Goal: Task Accomplishment & Management: Use online tool/utility

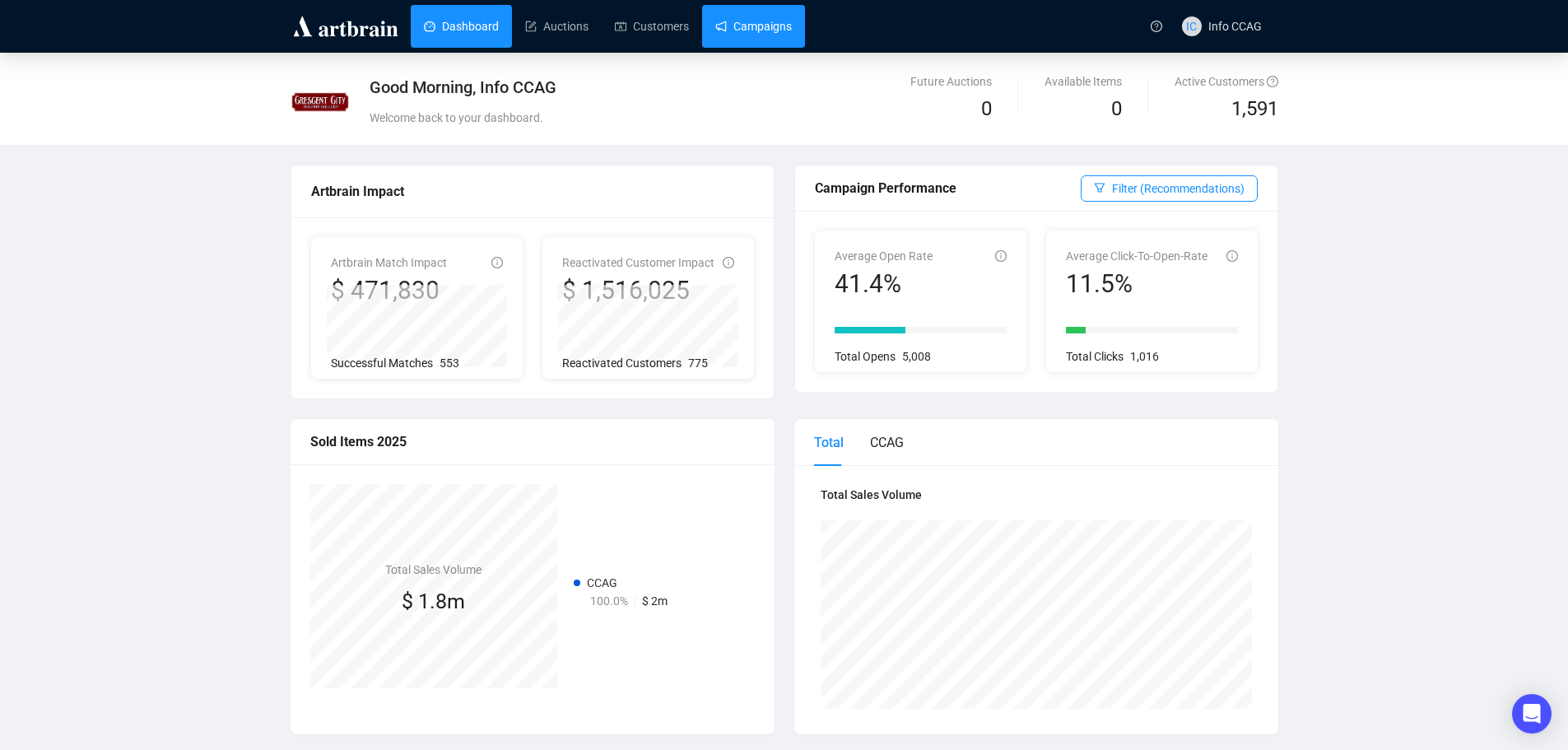
click at [723, 25] on link "Campaigns" at bounding box center [753, 26] width 77 height 43
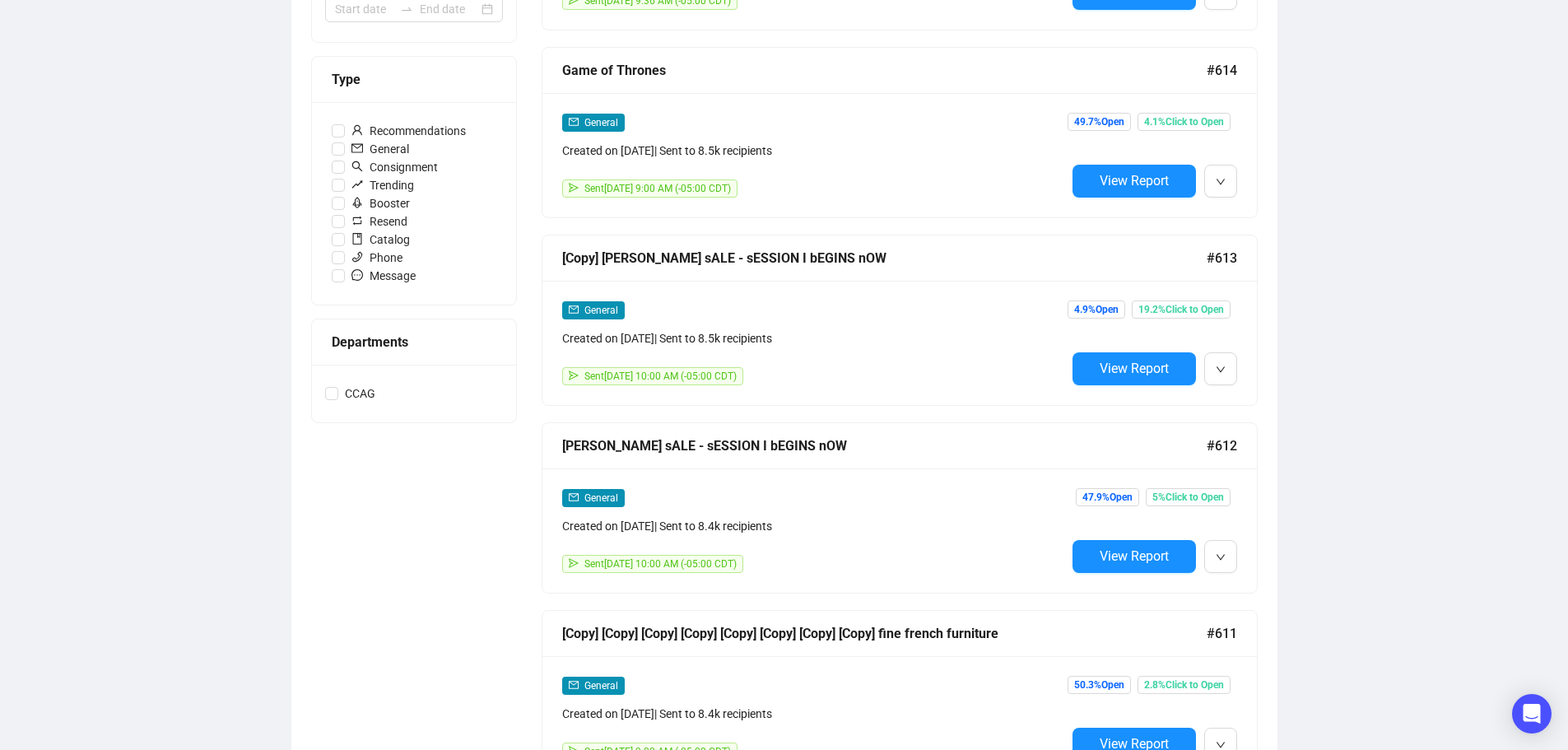
scroll to position [494, 0]
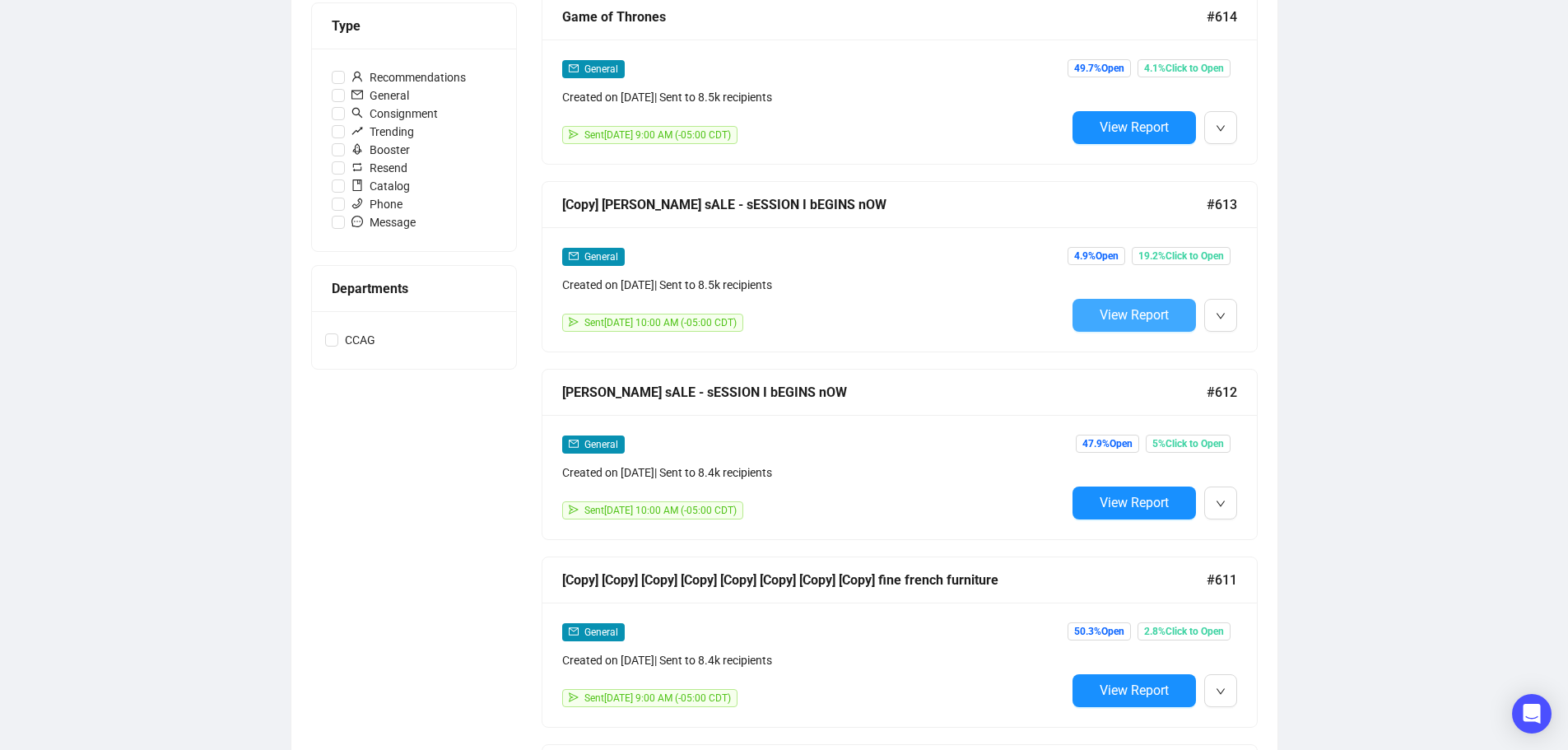
click at [1165, 312] on span "View Report" at bounding box center [1134, 314] width 69 height 16
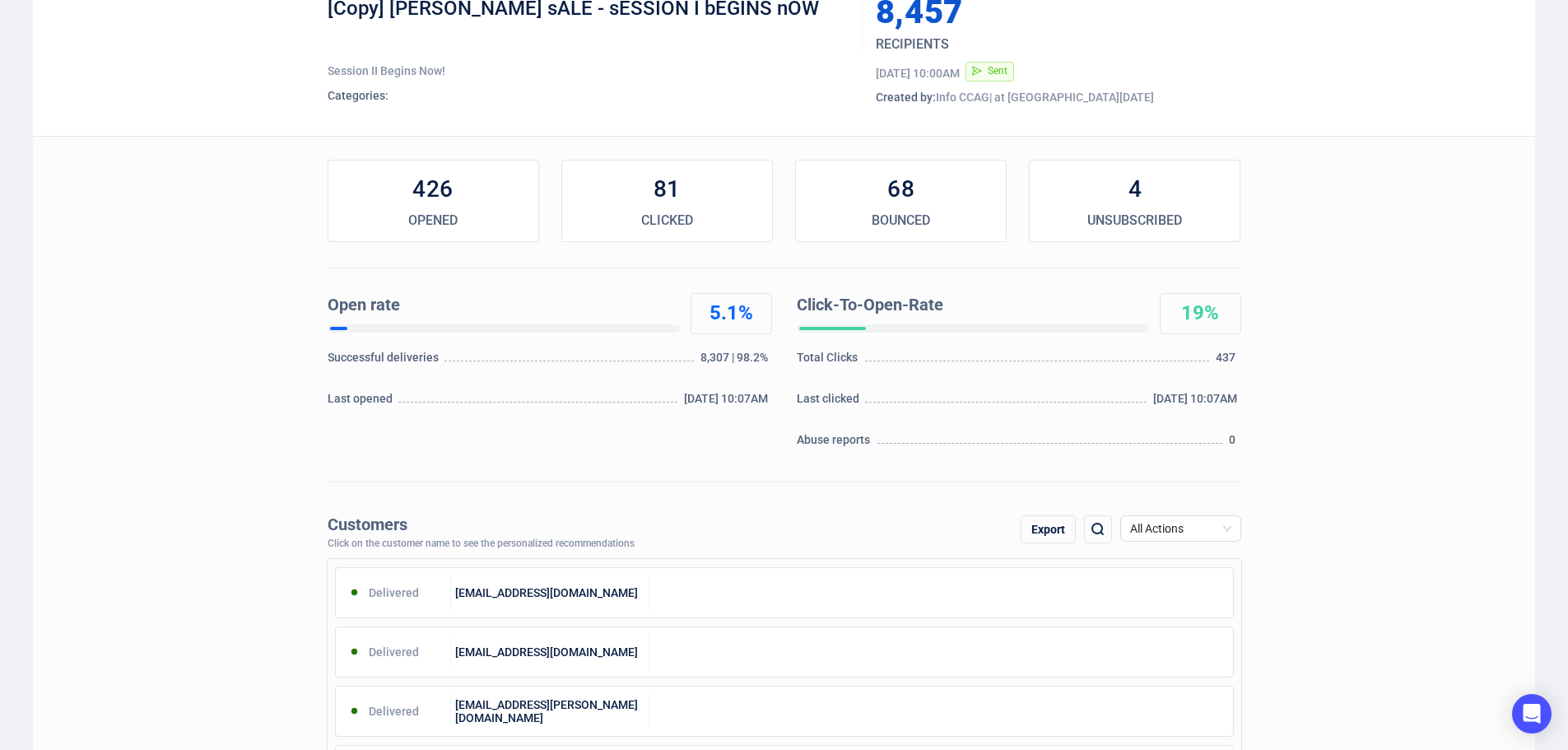
scroll to position [329, 0]
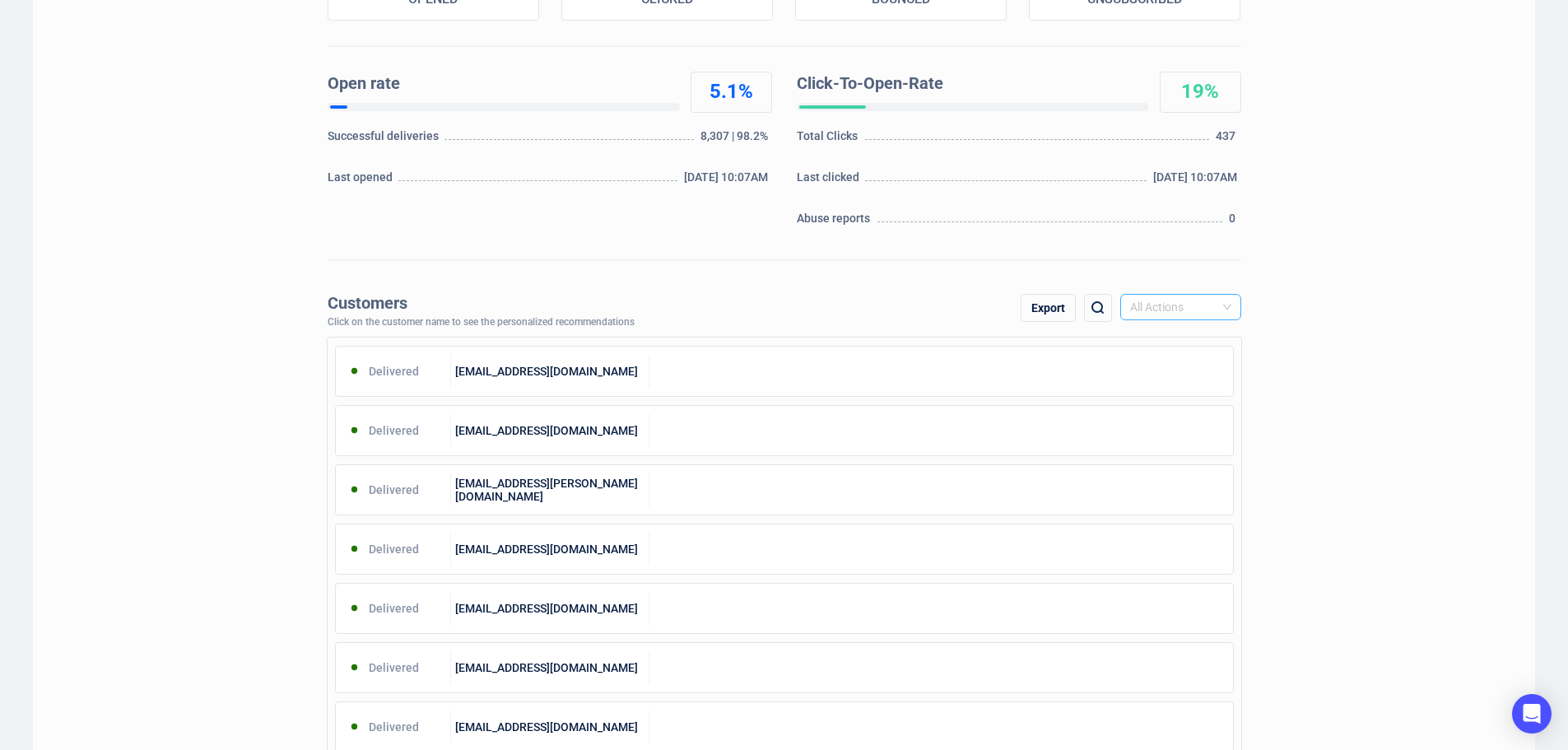
click at [1231, 305] on div "All Actions" at bounding box center [1180, 307] width 121 height 26
click at [1188, 436] on div "Unsubscribe" at bounding box center [1180, 445] width 95 height 18
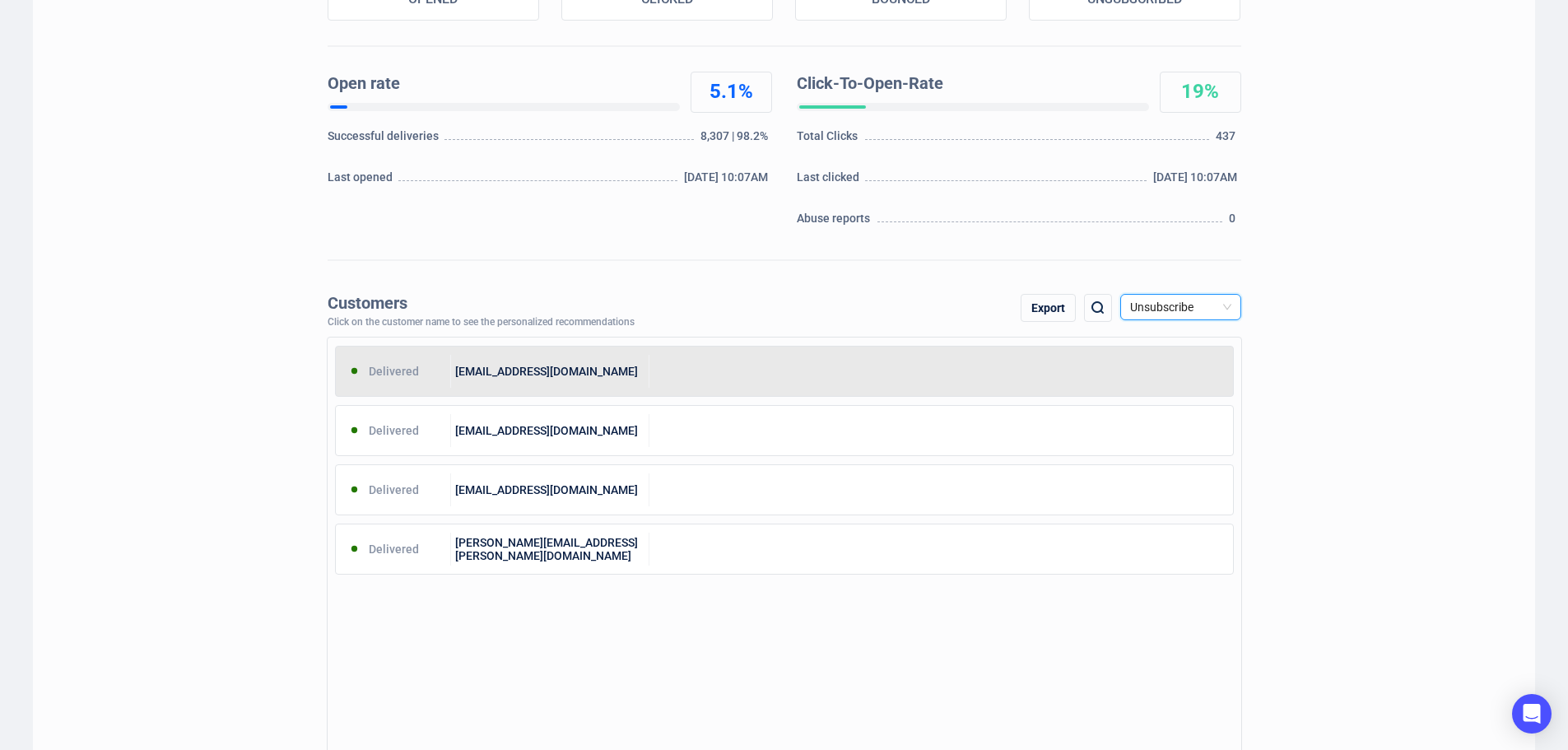
click at [870, 385] on div at bounding box center [941, 371] width 584 height 33
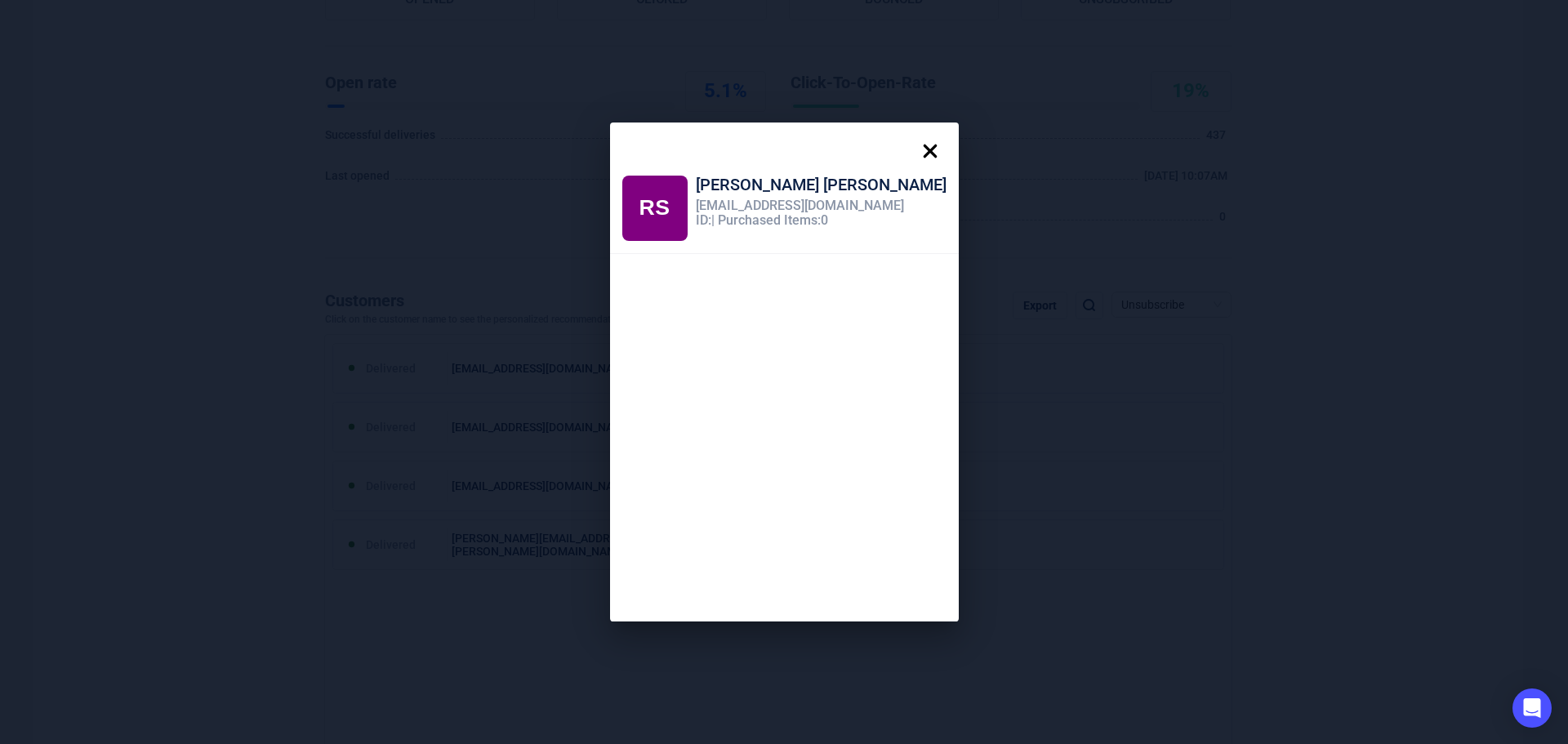
click at [913, 155] on icon at bounding box center [930, 151] width 33 height 33
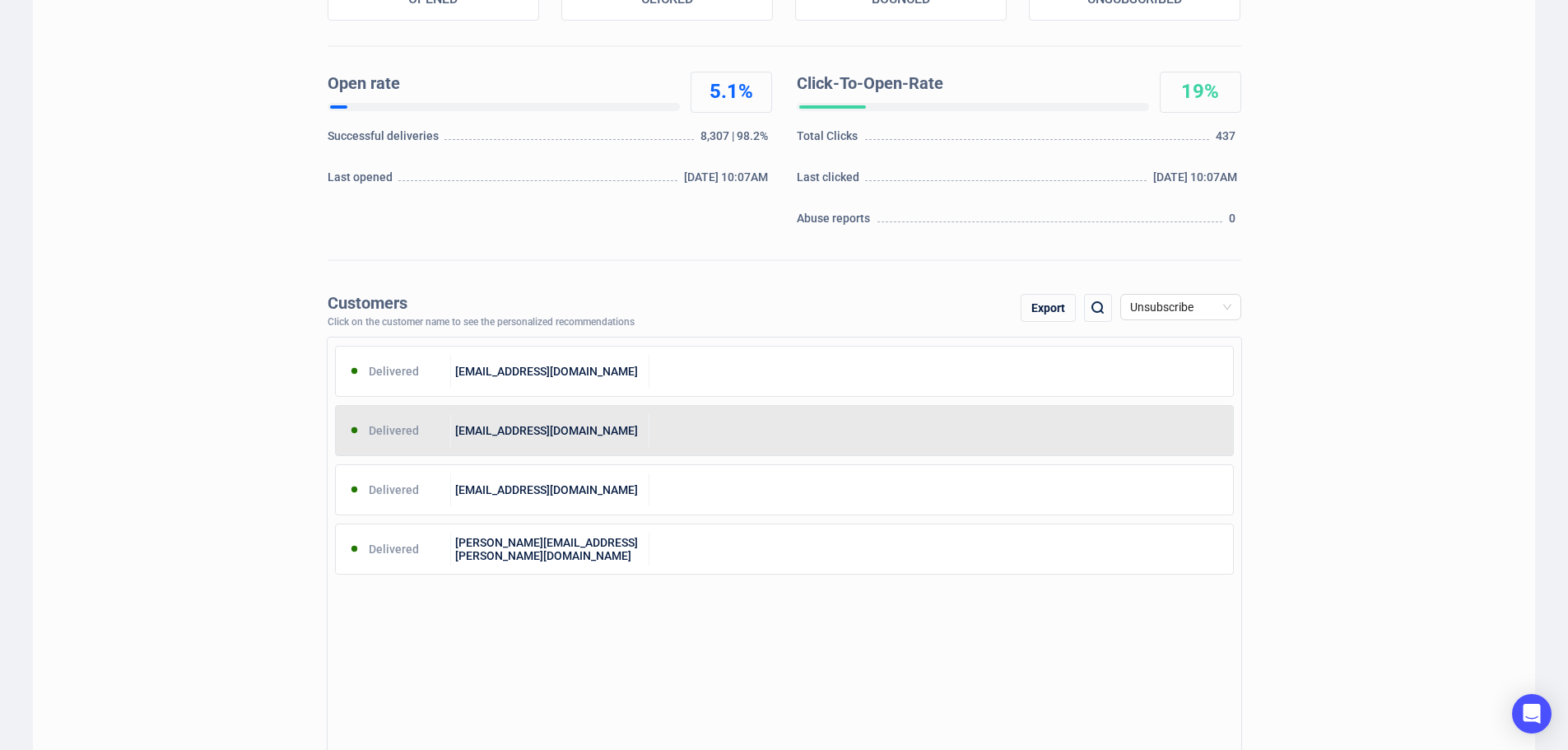
click at [637, 433] on div "[EMAIL_ADDRESS][DOMAIN_NAME]" at bounding box center [549, 431] width 198 height 33
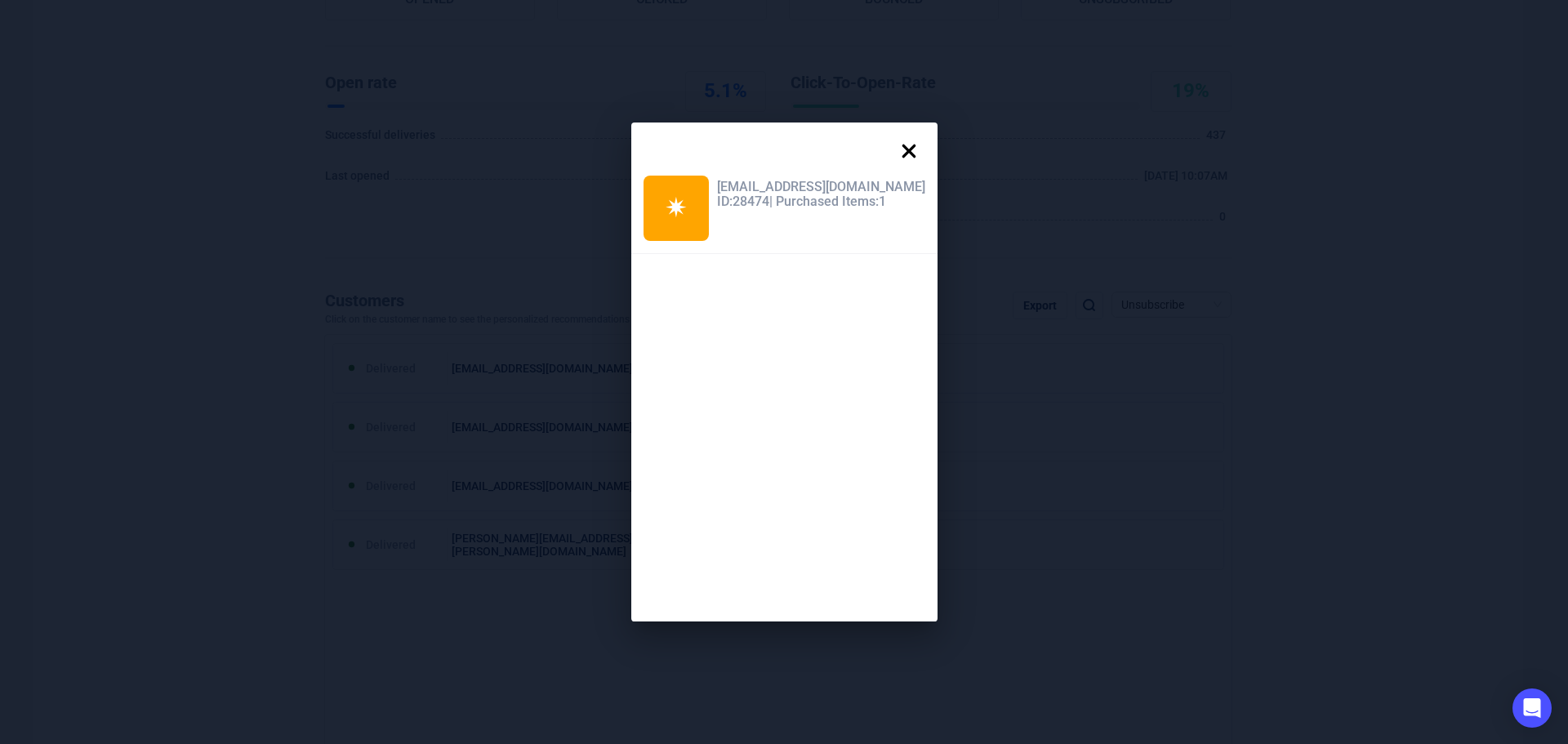
click at [898, 149] on icon at bounding box center [909, 151] width 33 height 33
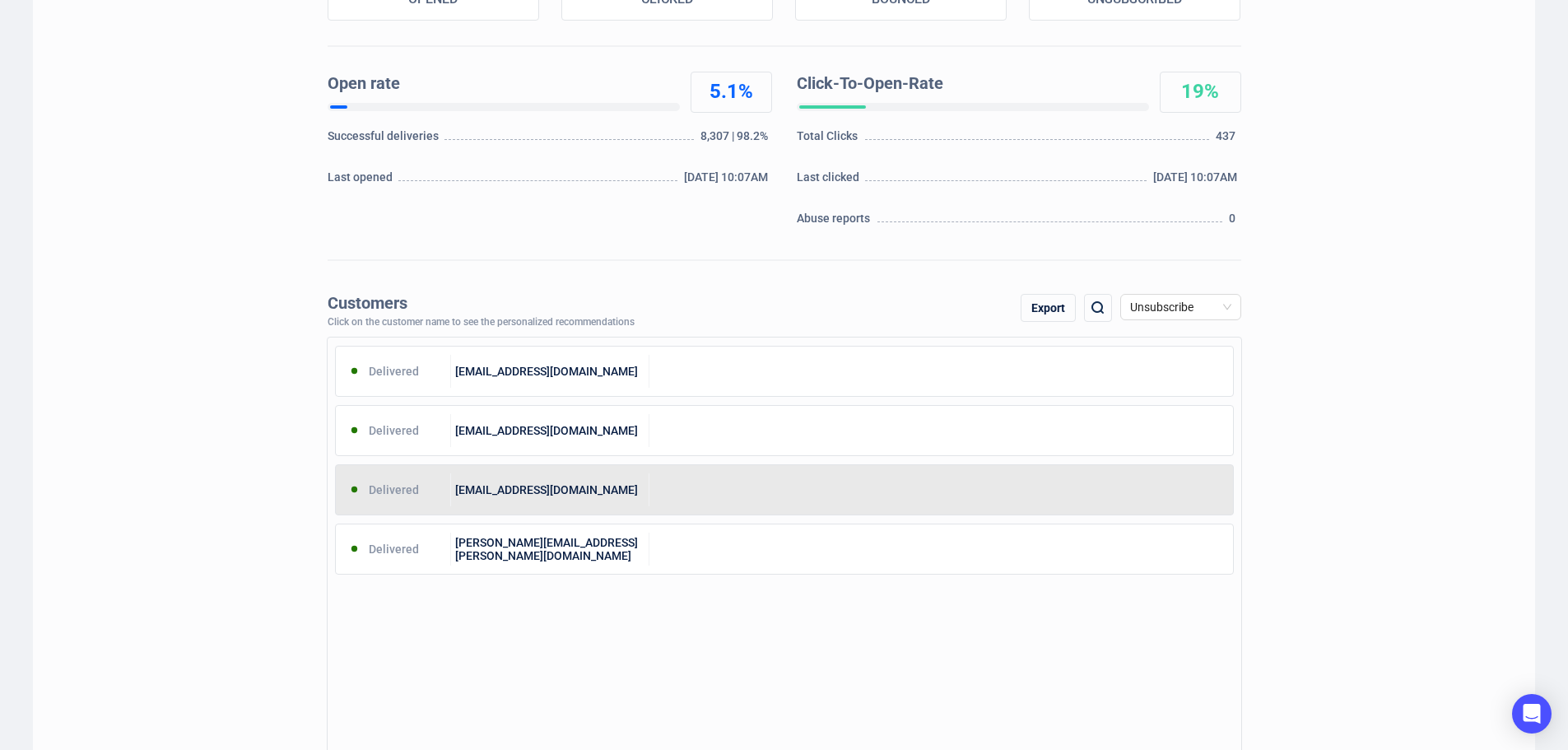
click at [662, 474] on div at bounding box center [941, 490] width 584 height 33
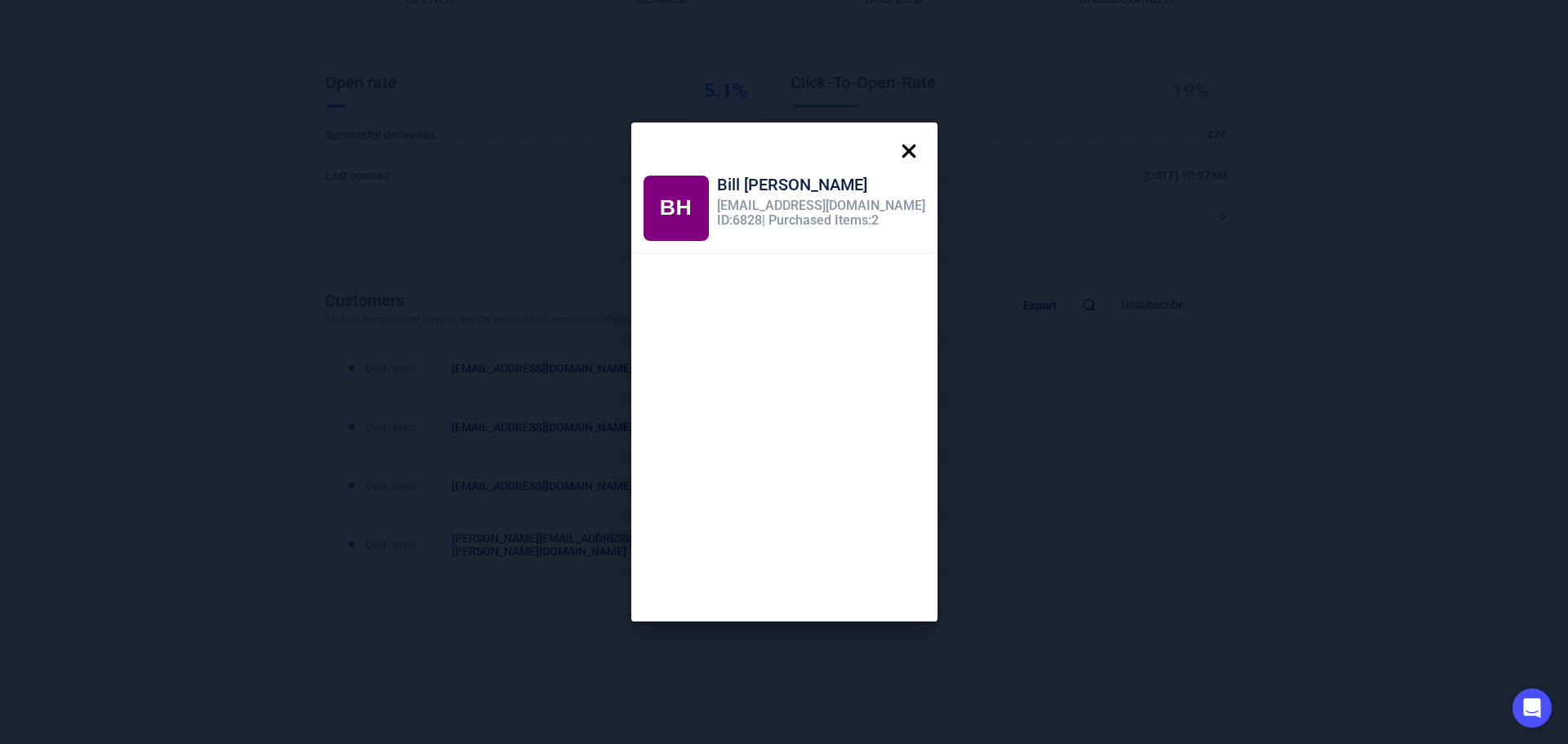
click at [902, 152] on icon at bounding box center [908, 151] width 14 height 14
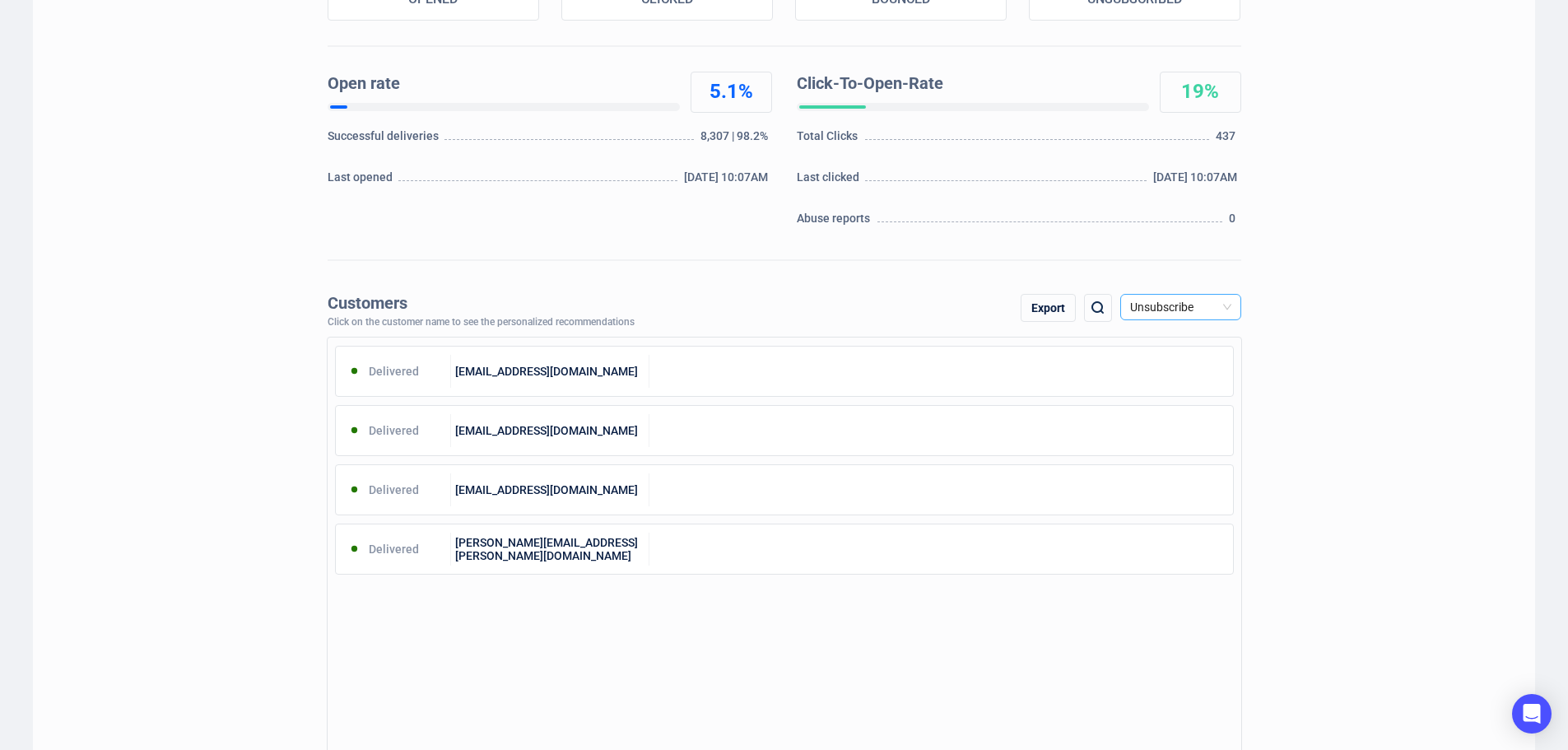
click at [1225, 307] on span "Unsubscribe" at bounding box center [1180, 307] width 101 height 25
click at [1173, 394] on div "Click" at bounding box center [1180, 392] width 95 height 18
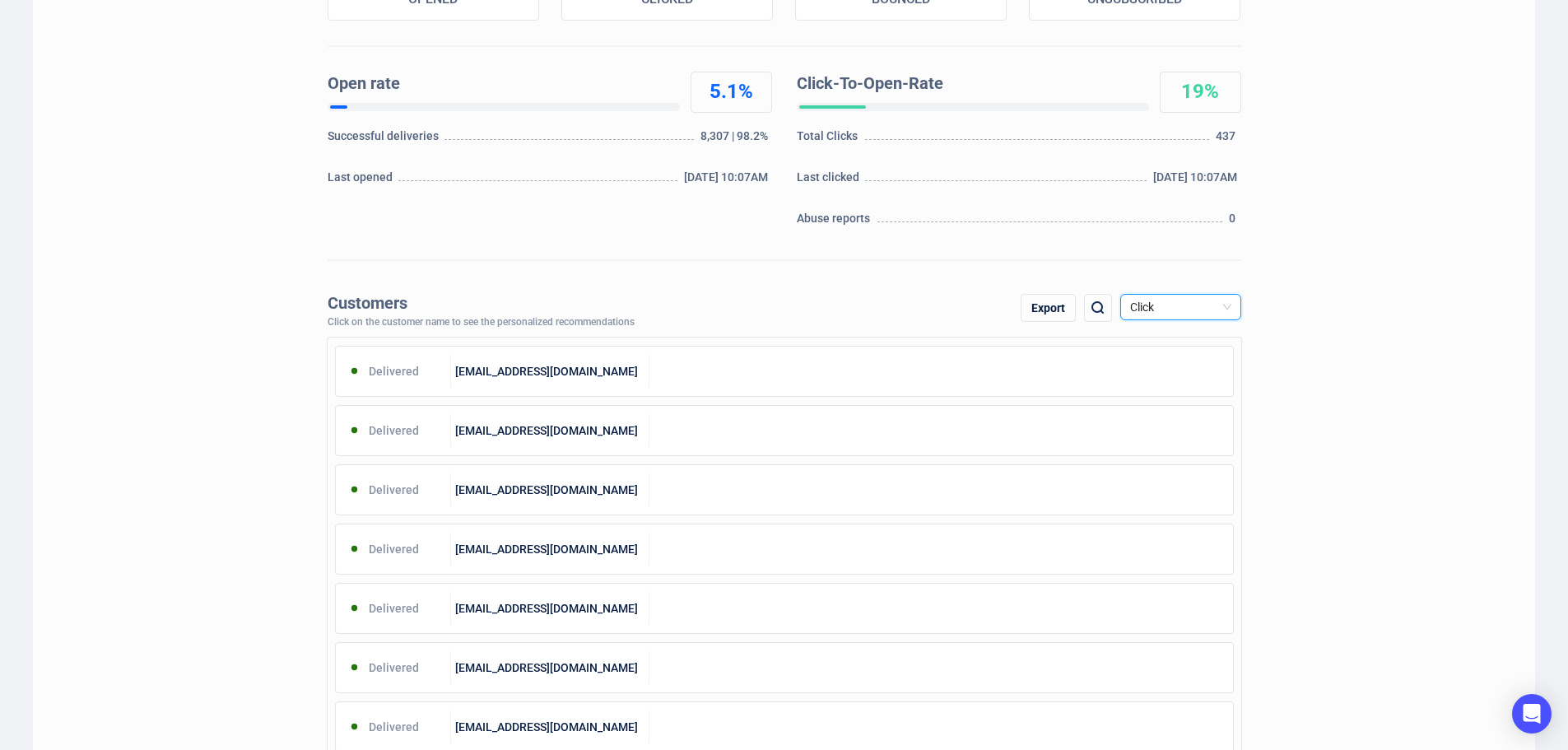
click at [1052, 305] on div "Export" at bounding box center [1048, 307] width 55 height 28
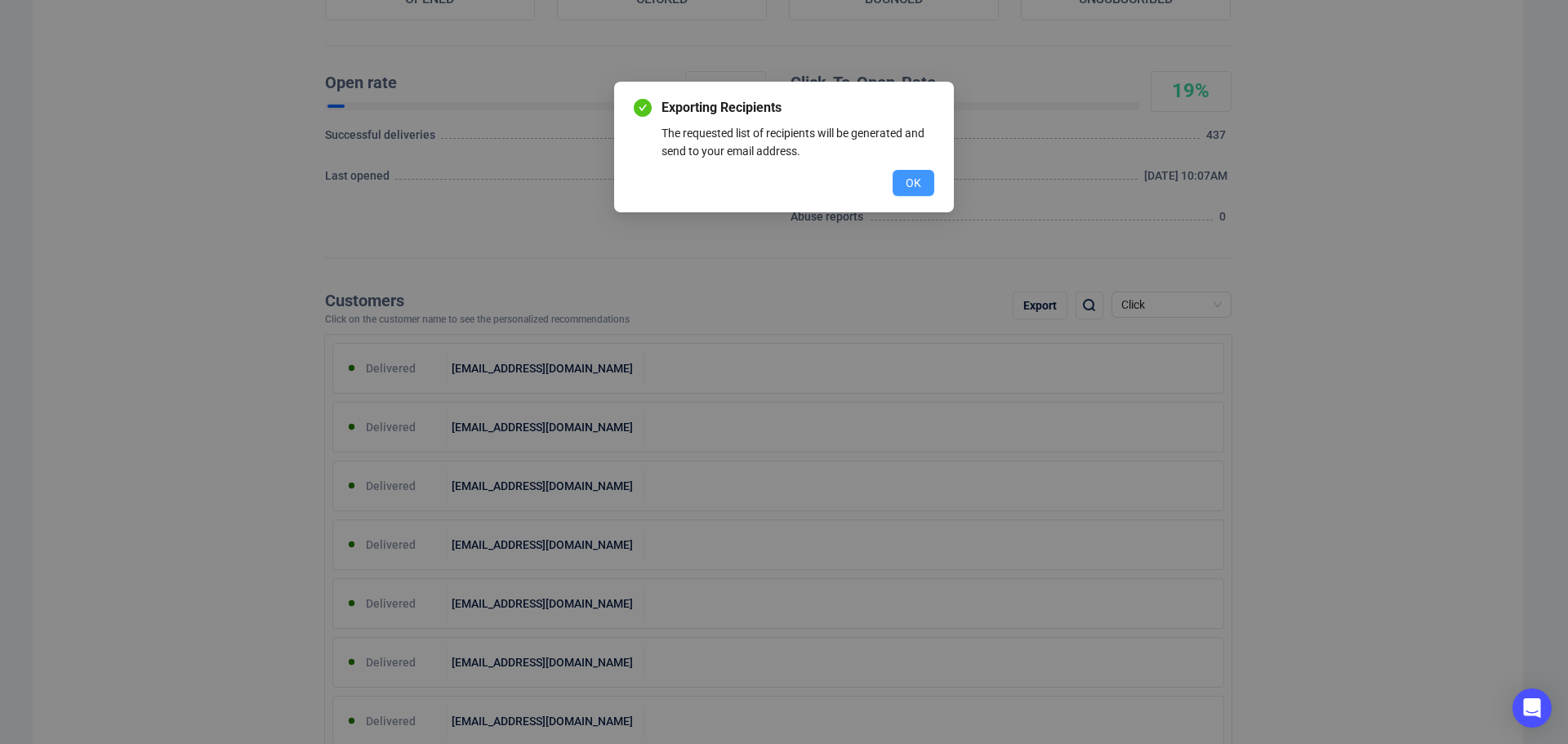
click at [905, 176] on button "OK" at bounding box center [913, 183] width 42 height 26
